Goal: Information Seeking & Learning: Check status

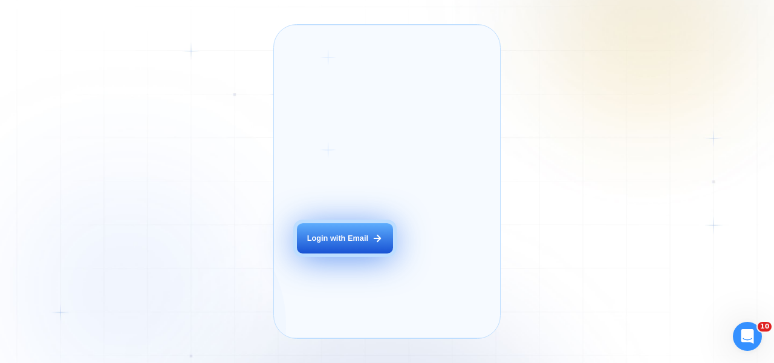
click at [346, 244] on div "Login with Email" at bounding box center [337, 238] width 61 height 11
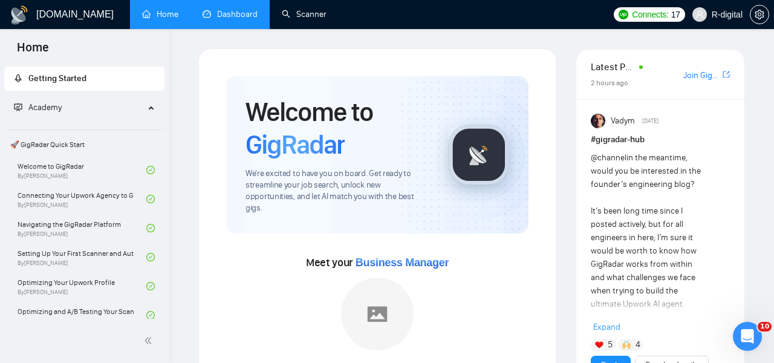
click at [247, 15] on link "Dashboard" at bounding box center [229, 14] width 55 height 10
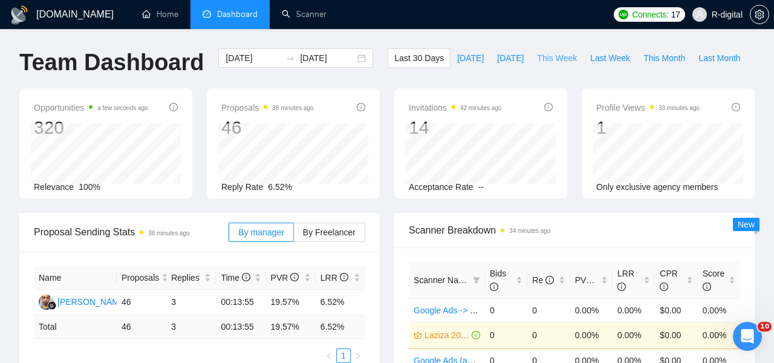
click at [559, 60] on span "This Week" at bounding box center [557, 57] width 40 height 13
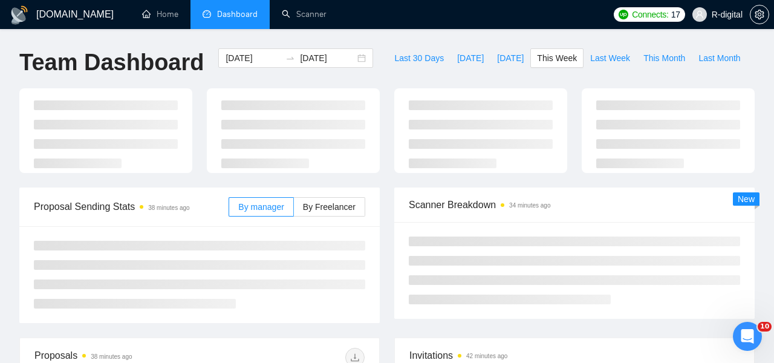
type input "[DATE]"
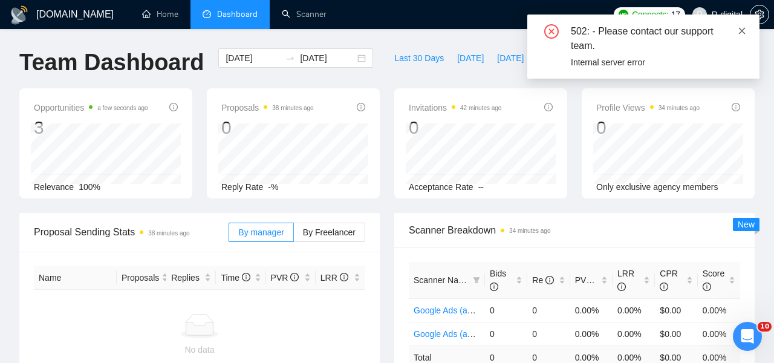
click at [740, 27] on icon "close" at bounding box center [741, 31] width 8 height 8
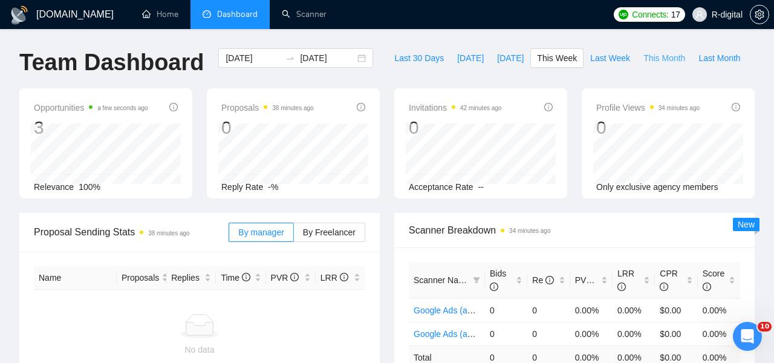
click at [650, 58] on span "This Month" at bounding box center [664, 57] width 42 height 13
type input "[DATE]"
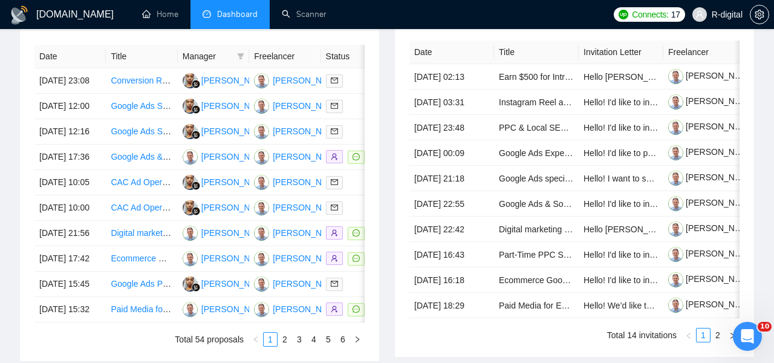
scroll to position [491, 0]
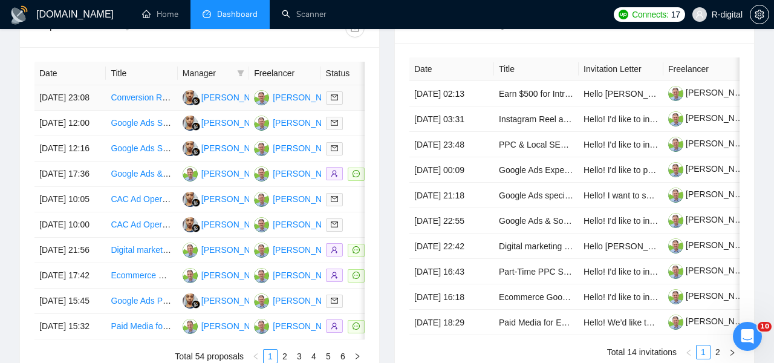
click at [97, 111] on td "[DATE] 23:08" at bounding box center [69, 97] width 71 height 25
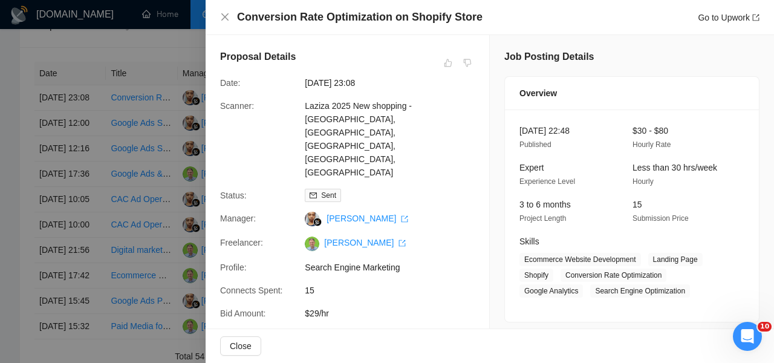
click at [130, 81] on div at bounding box center [387, 181] width 774 height 363
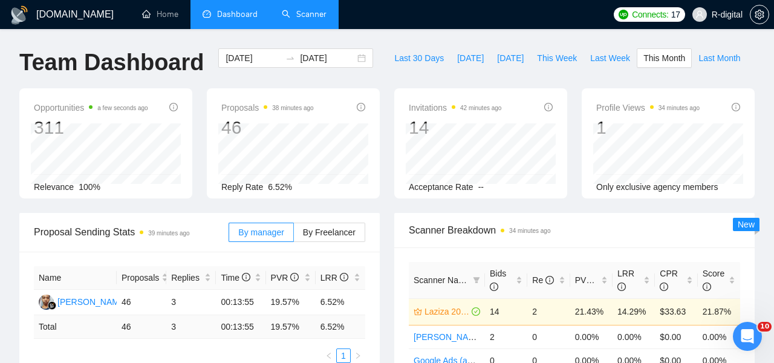
scroll to position [0, 0]
